Goal: Task Accomplishment & Management: Complete application form

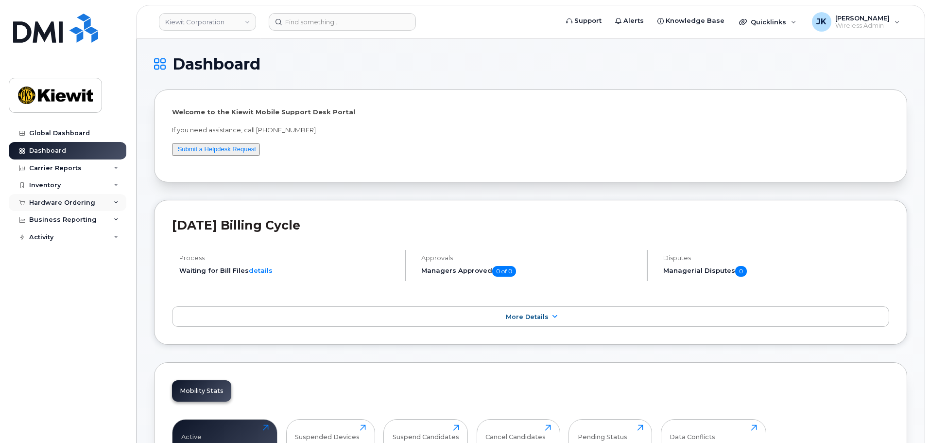
click at [55, 206] on div "Hardware Ordering" at bounding box center [62, 203] width 66 height 8
click at [66, 236] on link "Orders" at bounding box center [76, 239] width 101 height 18
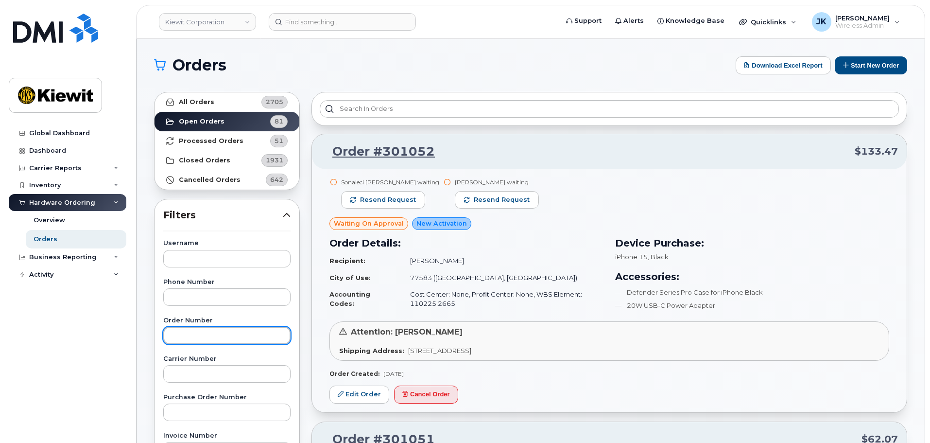
click at [248, 331] on input "text" at bounding box center [226, 334] width 127 height 17
paste input "300978"
type input "300978"
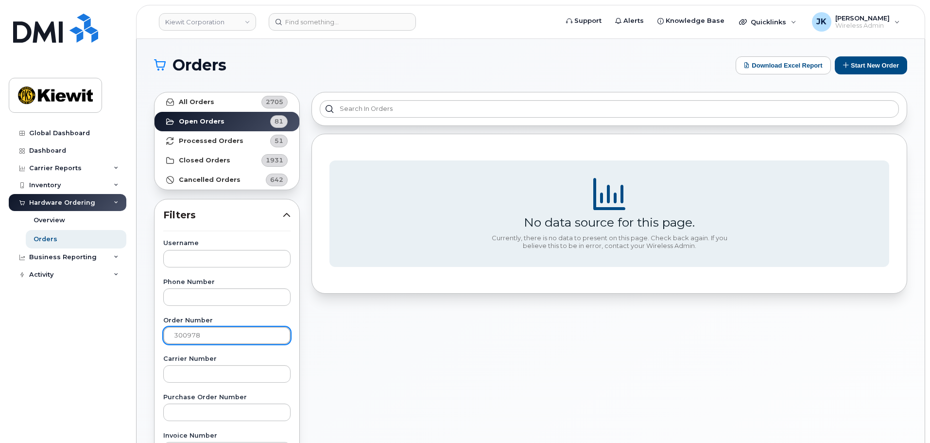
drag, startPoint x: 207, startPoint y: 336, endPoint x: 76, endPoint y: 328, distance: 131.0
click at [137, 328] on div "Kiewit Corporation Support Alerts Knowledge Base Quicklinks Suspend / Cancel De…" at bounding box center [531, 409] width 788 height 741
click at [325, 343] on div "No data source for this page. Currently, there is no data to present on this pa…" at bounding box center [609, 427] width 607 height 683
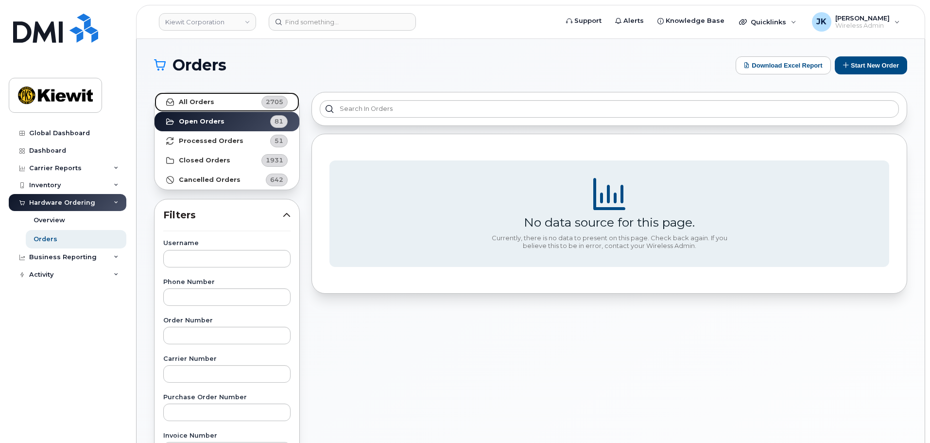
click at [193, 100] on strong "All Orders" at bounding box center [196, 102] width 35 height 8
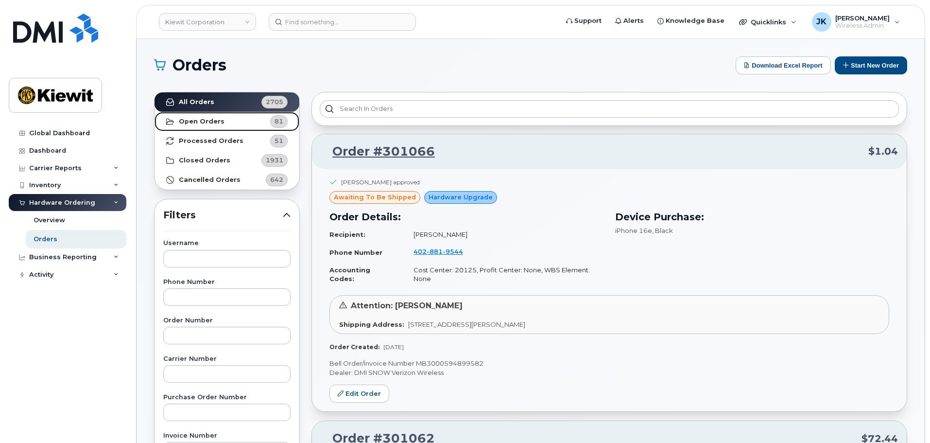
click at [203, 120] on strong "Open Orders" at bounding box center [202, 122] width 46 height 8
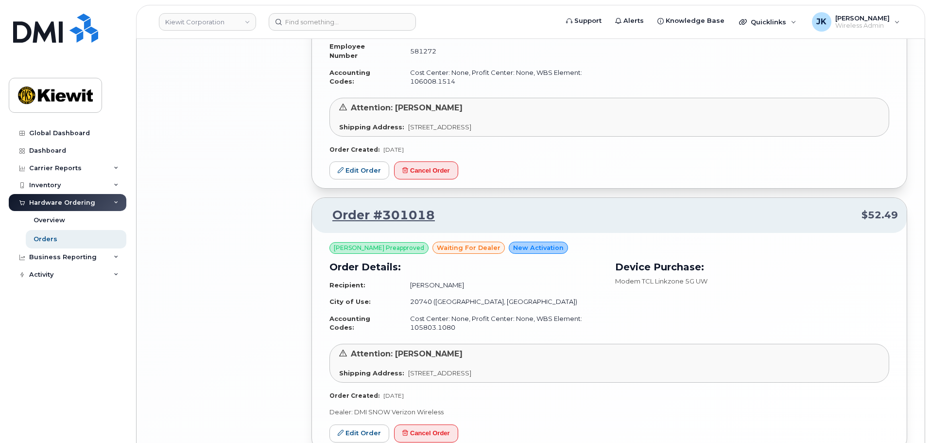
scroll to position [1830, 0]
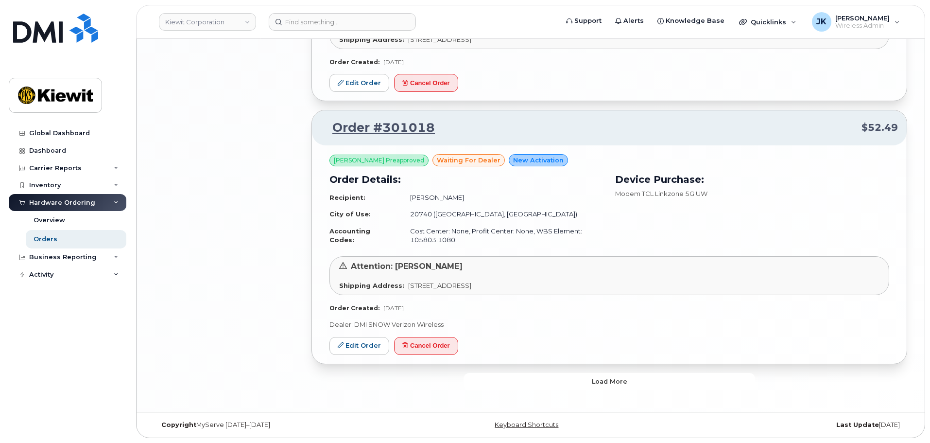
click at [551, 378] on button "Load more" at bounding box center [610, 381] width 292 height 17
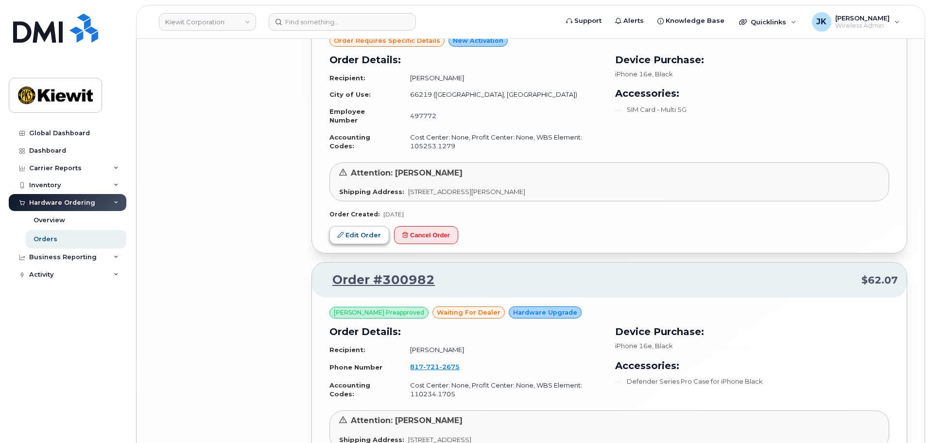
scroll to position [4003, 0]
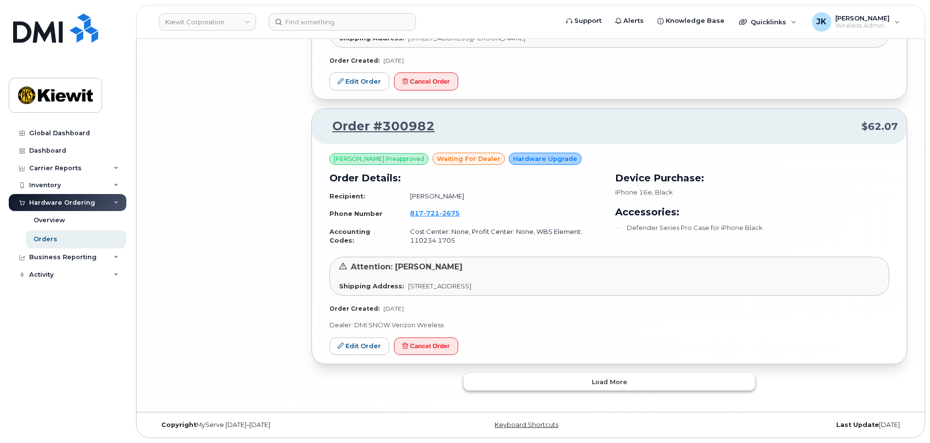
click at [539, 378] on button "Load more" at bounding box center [610, 381] width 292 height 17
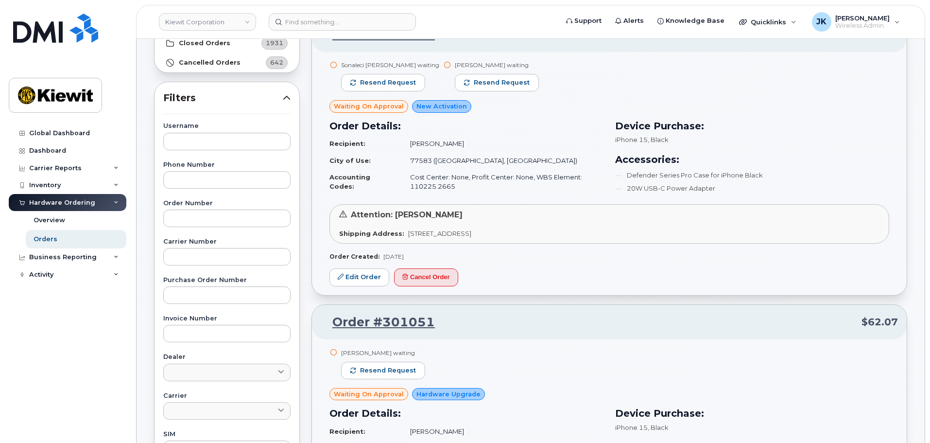
scroll to position [0, 0]
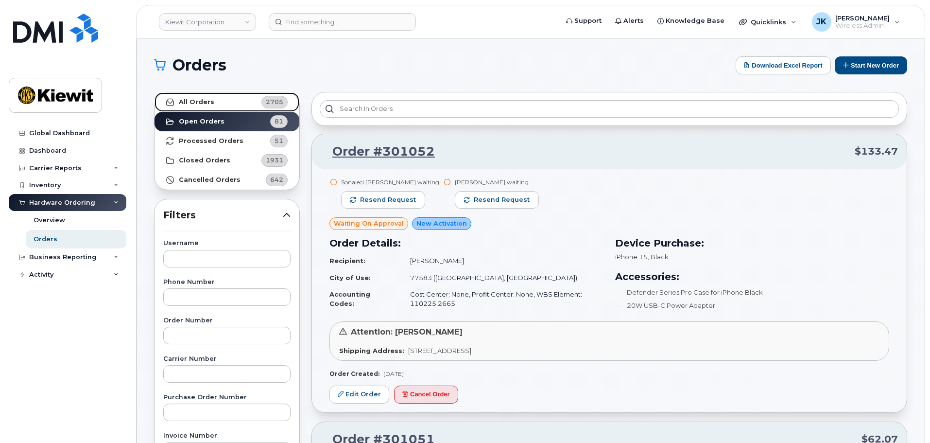
click at [206, 102] on strong "All Orders" at bounding box center [196, 102] width 35 height 8
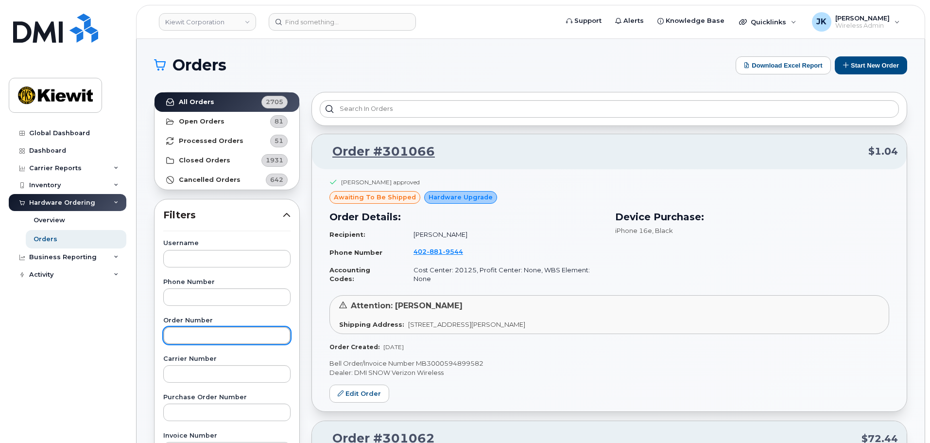
click at [243, 336] on input "text" at bounding box center [226, 334] width 127 height 17
paste input "300978"
type input "300978"
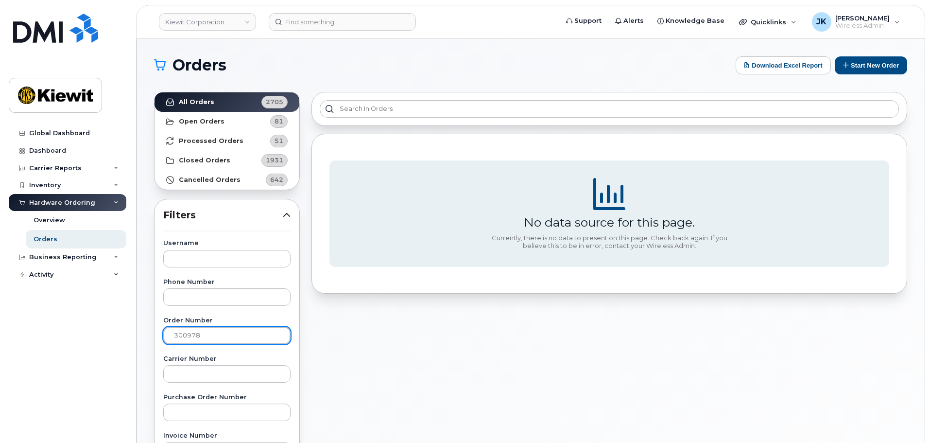
drag, startPoint x: 233, startPoint y: 336, endPoint x: 32, endPoint y: 338, distance: 201.2
click at [137, 338] on div "Kiewit Corporation Support Alerts Knowledge Base Quicklinks Suspend / Cancel De…" at bounding box center [531, 409] width 788 height 741
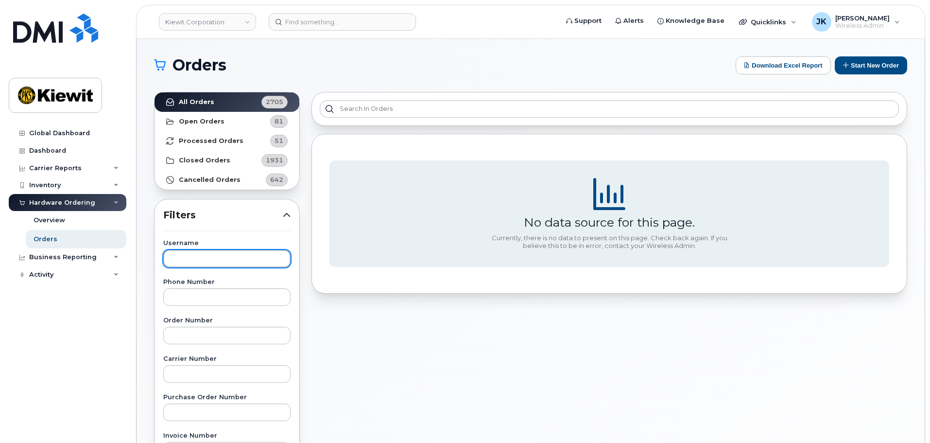
click at [204, 258] on input "text" at bounding box center [226, 258] width 127 height 17
type input "Philippe"
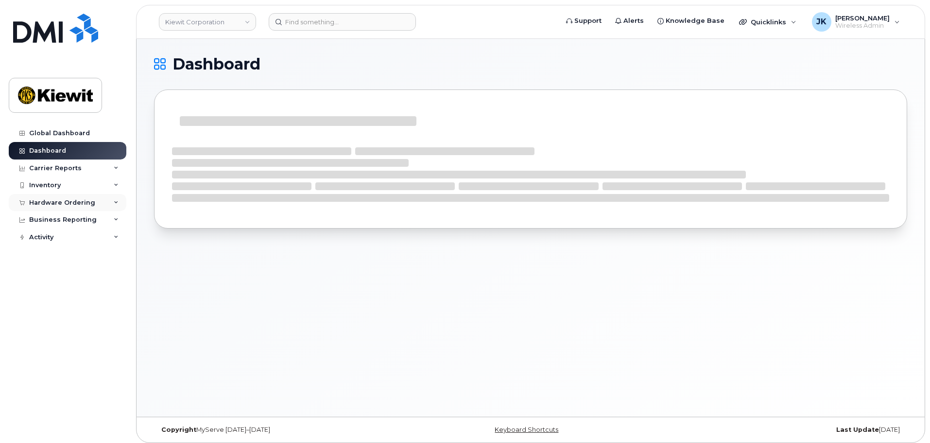
click at [67, 206] on div "Hardware Ordering" at bounding box center [62, 203] width 66 height 8
click at [65, 237] on link "Orders" at bounding box center [76, 239] width 101 height 18
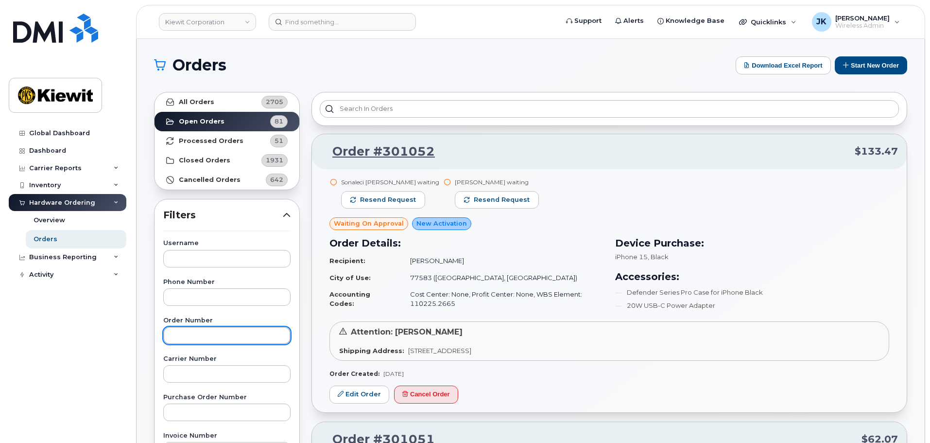
click at [210, 341] on input "text" at bounding box center [226, 334] width 127 height 17
paste input "300978"
type input "300978"
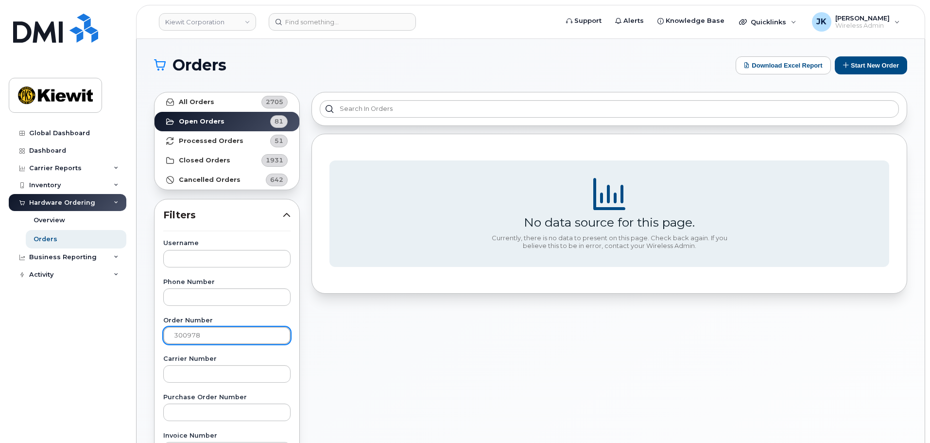
drag, startPoint x: 210, startPoint y: 341, endPoint x: 82, endPoint y: 334, distance: 128.9
click at [137, 334] on div "Kiewit Corporation Support Alerts Knowledge Base Quicklinks Suspend / Cancel De…" at bounding box center [531, 409] width 788 height 741
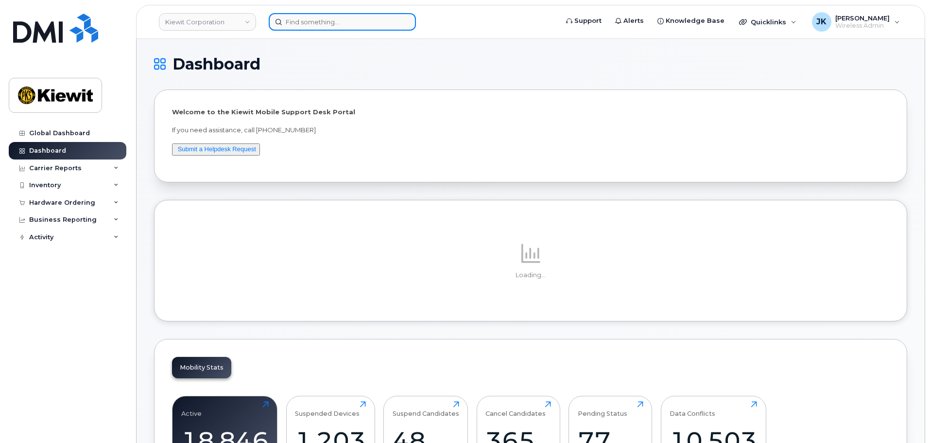
click at [336, 18] on input at bounding box center [342, 21] width 147 height 17
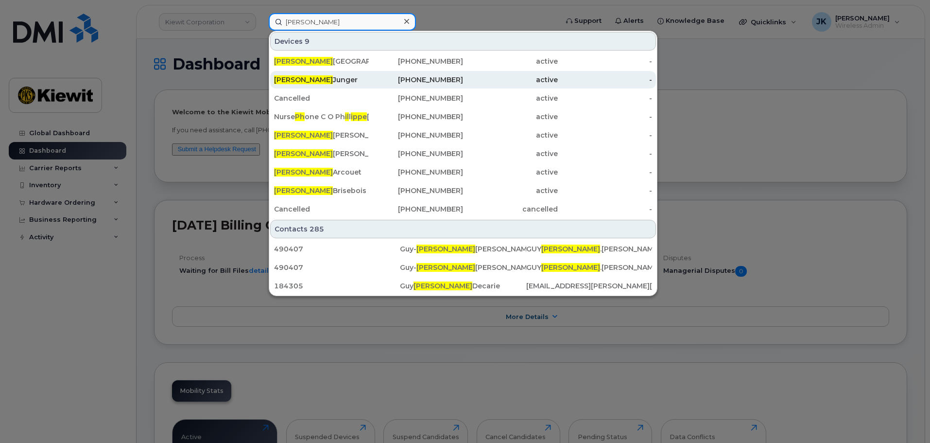
type input "[PERSON_NAME]"
click at [415, 79] on div "438-880-3335" at bounding box center [416, 80] width 95 height 10
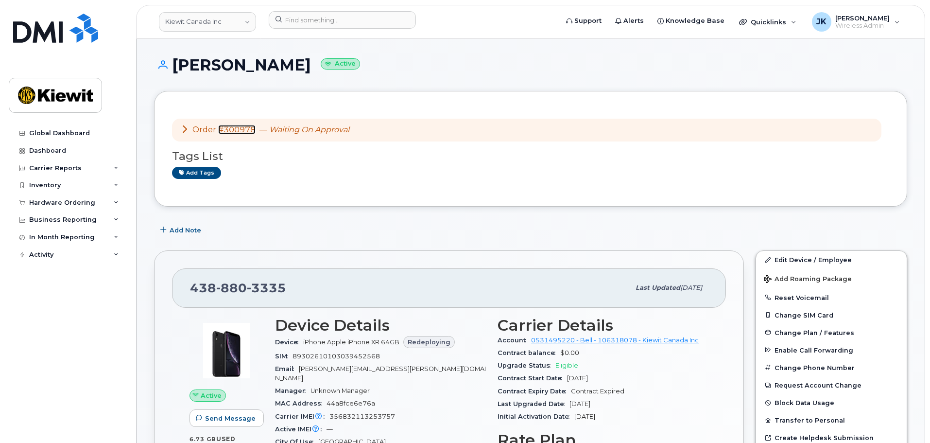
click at [237, 128] on link "#300978" at bounding box center [236, 129] width 37 height 9
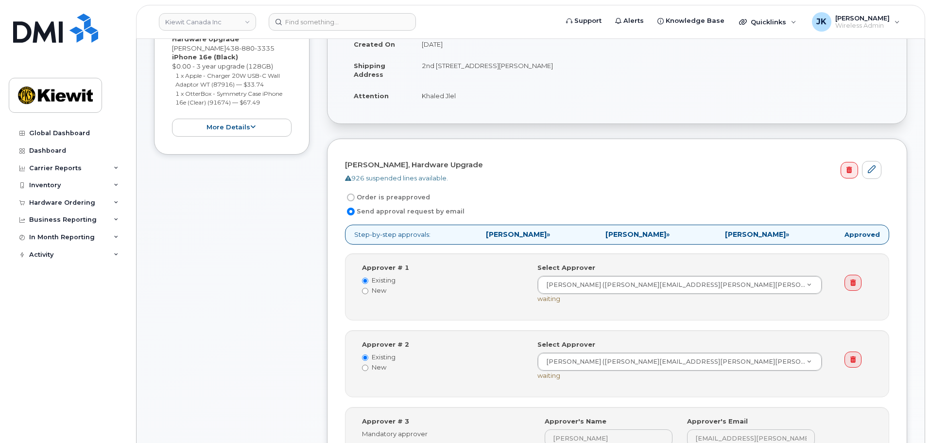
scroll to position [194, 0]
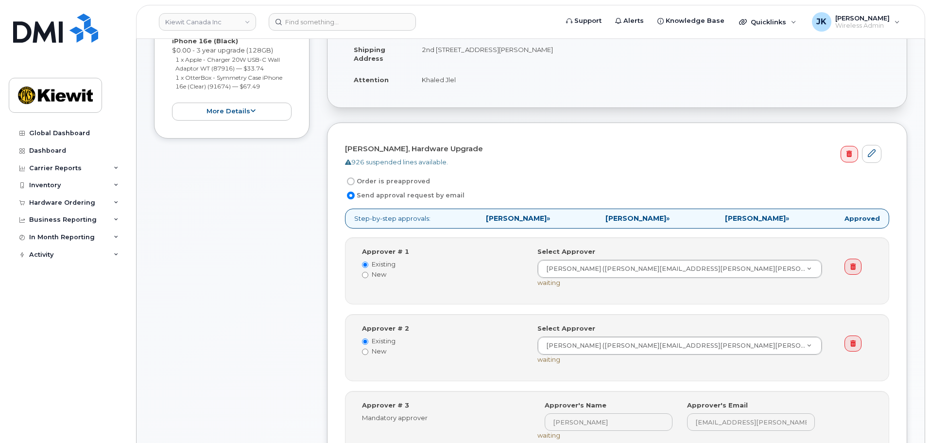
click at [351, 182] on input "Order is preapproved" at bounding box center [351, 181] width 8 height 8
radio input "true"
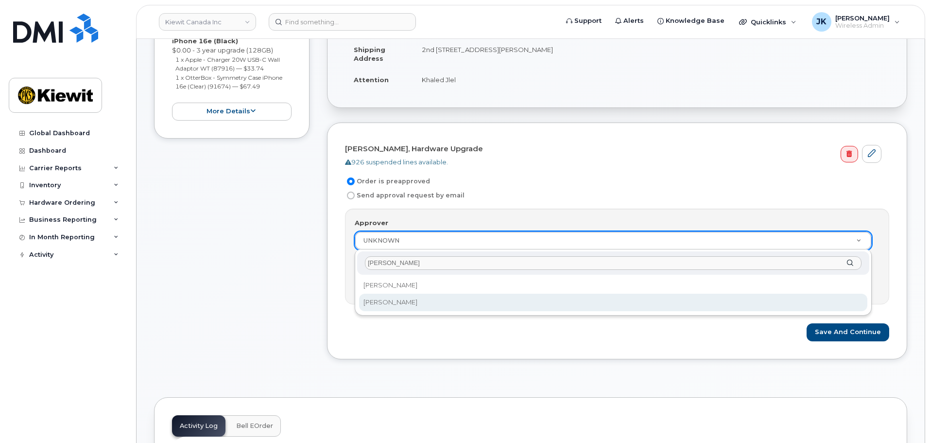
type input "jennifer"
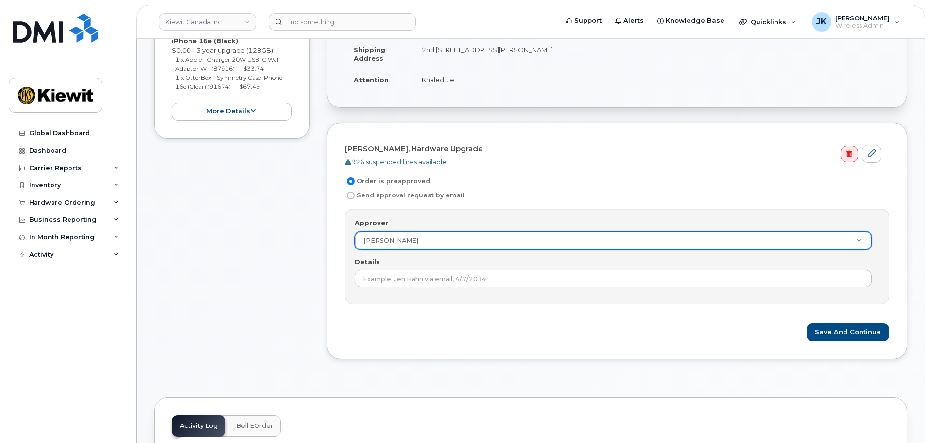
select select "1034592"
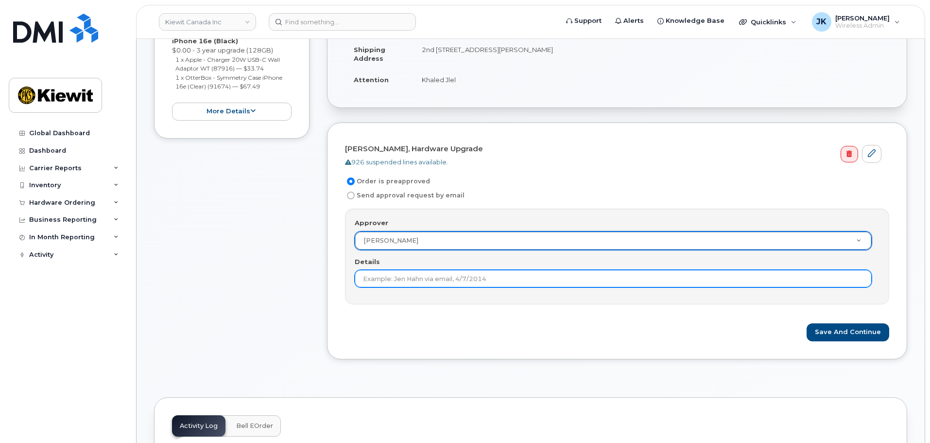
click at [458, 278] on input "Details" at bounding box center [613, 278] width 517 height 17
type input "Only 1 approval is needed."
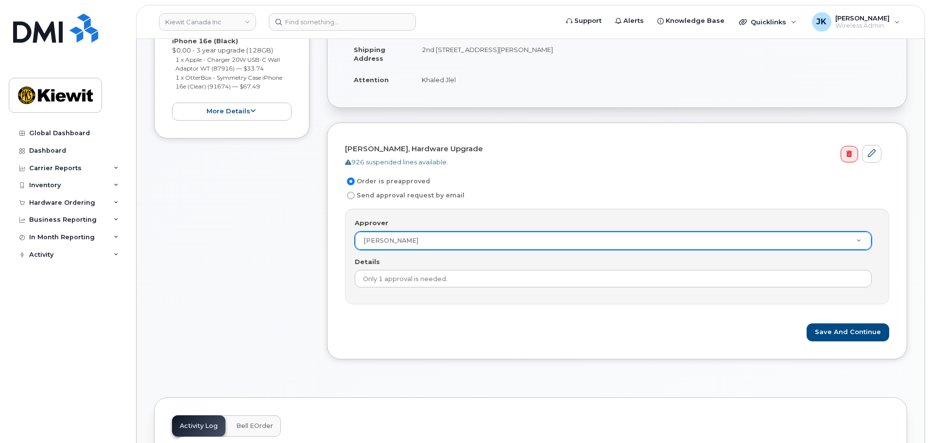
click at [521, 323] on div "Save and Continue" at bounding box center [617, 332] width 544 height 18
click at [837, 330] on button "Save and Continue" at bounding box center [848, 332] width 83 height 18
